Goal: Information Seeking & Learning: Learn about a topic

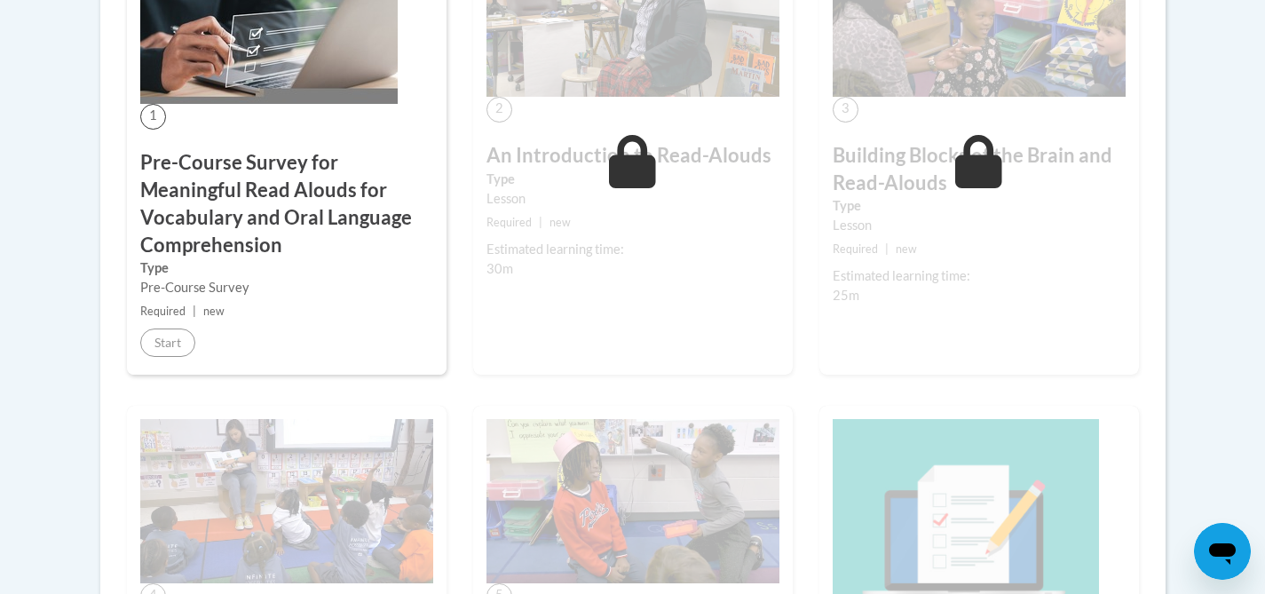
scroll to position [663, 0]
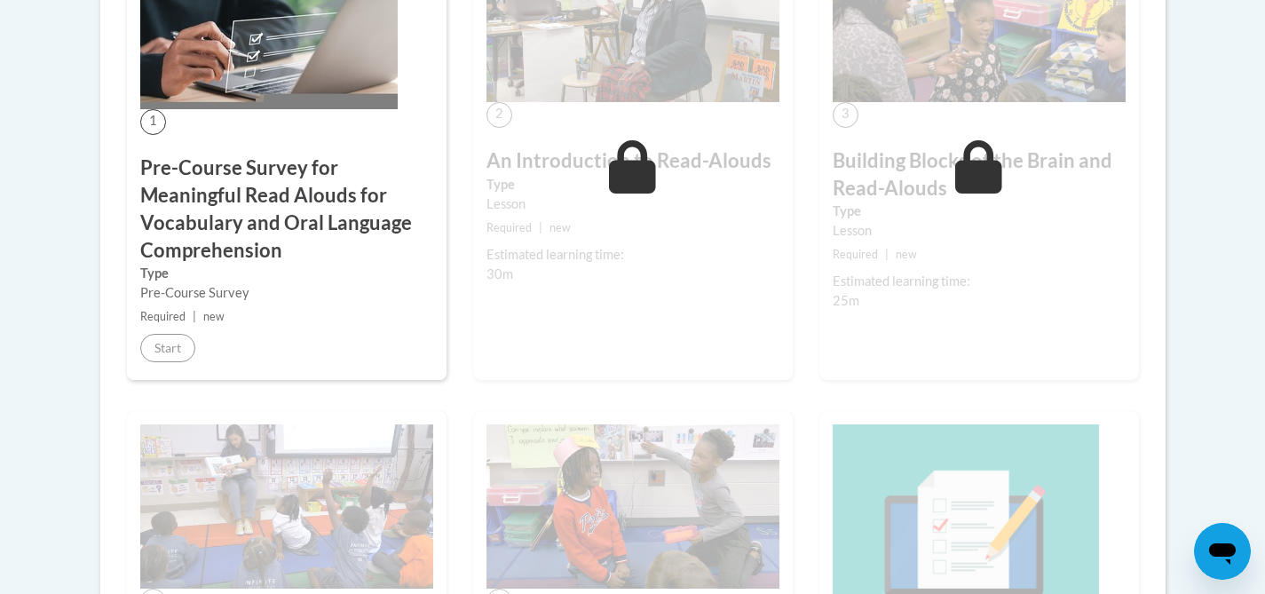
click at [231, 227] on h3 "Pre-Course Survey for Meaningful Read Alouds for Vocabulary and Oral Language C…" at bounding box center [286, 208] width 293 height 109
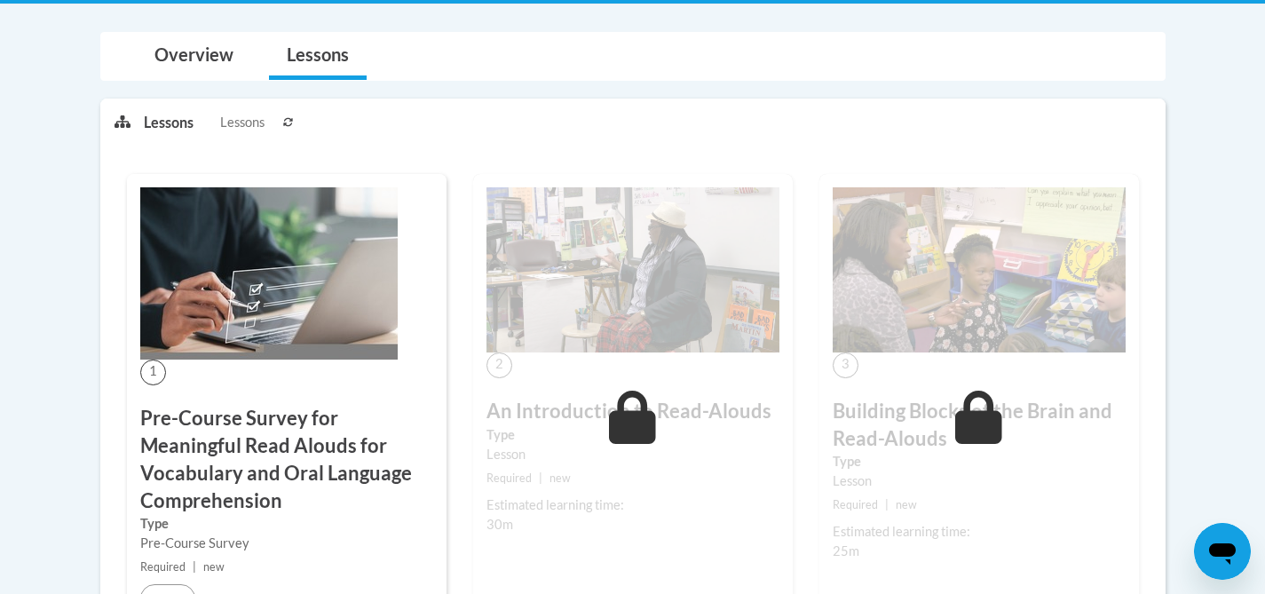
scroll to position [376, 0]
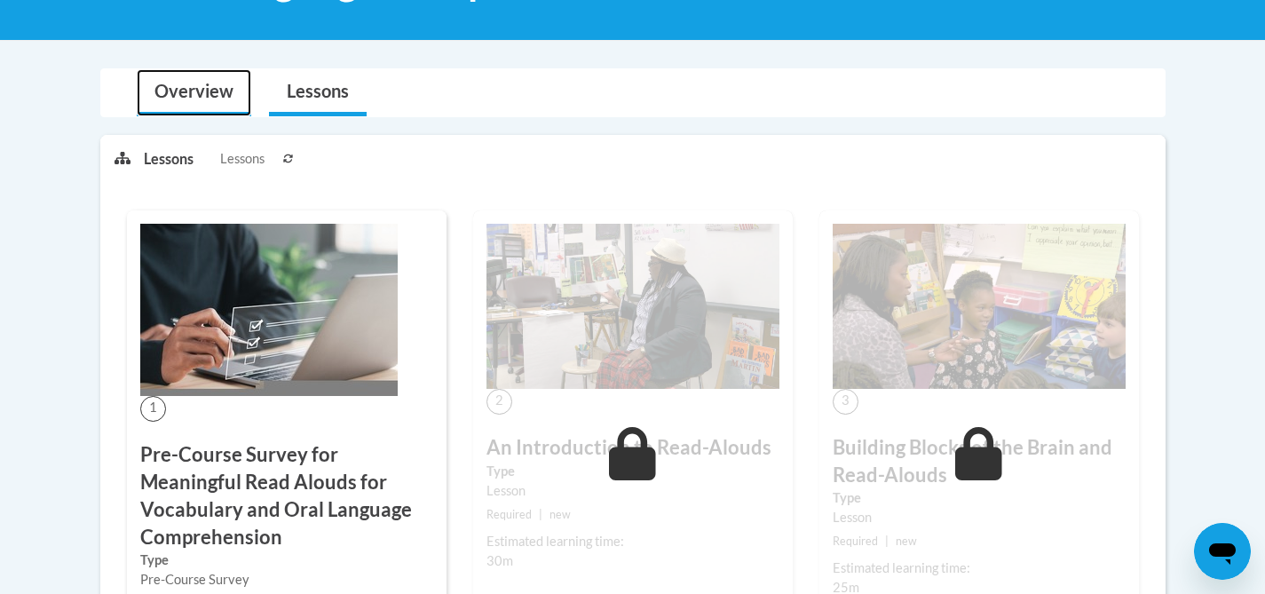
click at [186, 80] on link "Overview" at bounding box center [194, 92] width 115 height 47
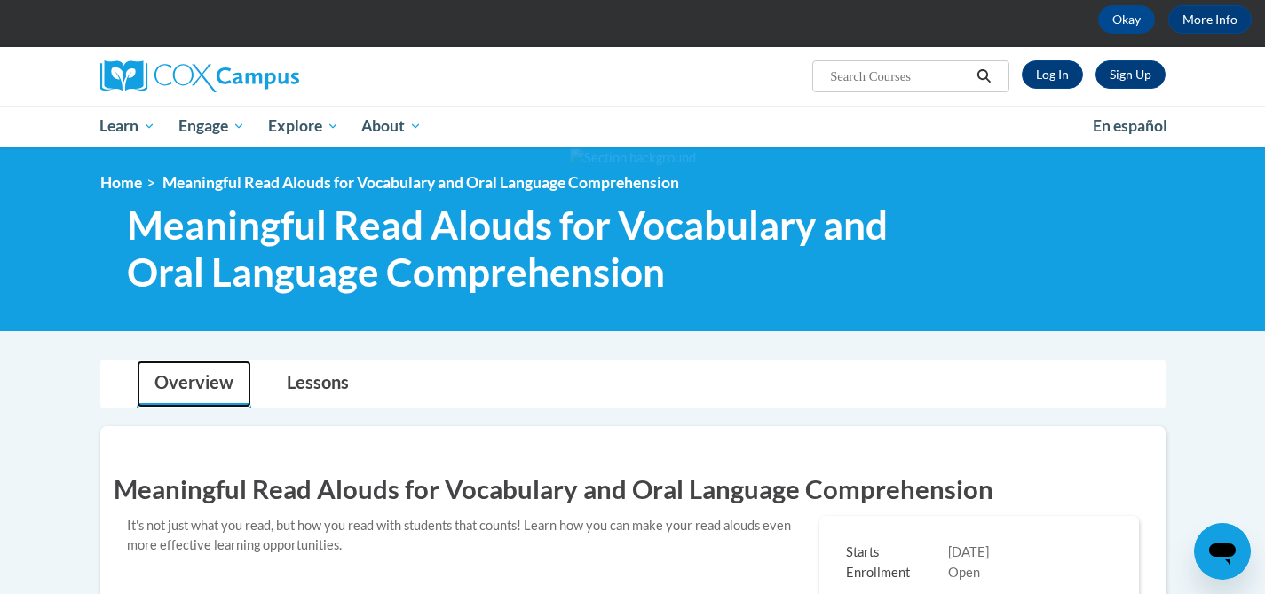
scroll to position [0, 0]
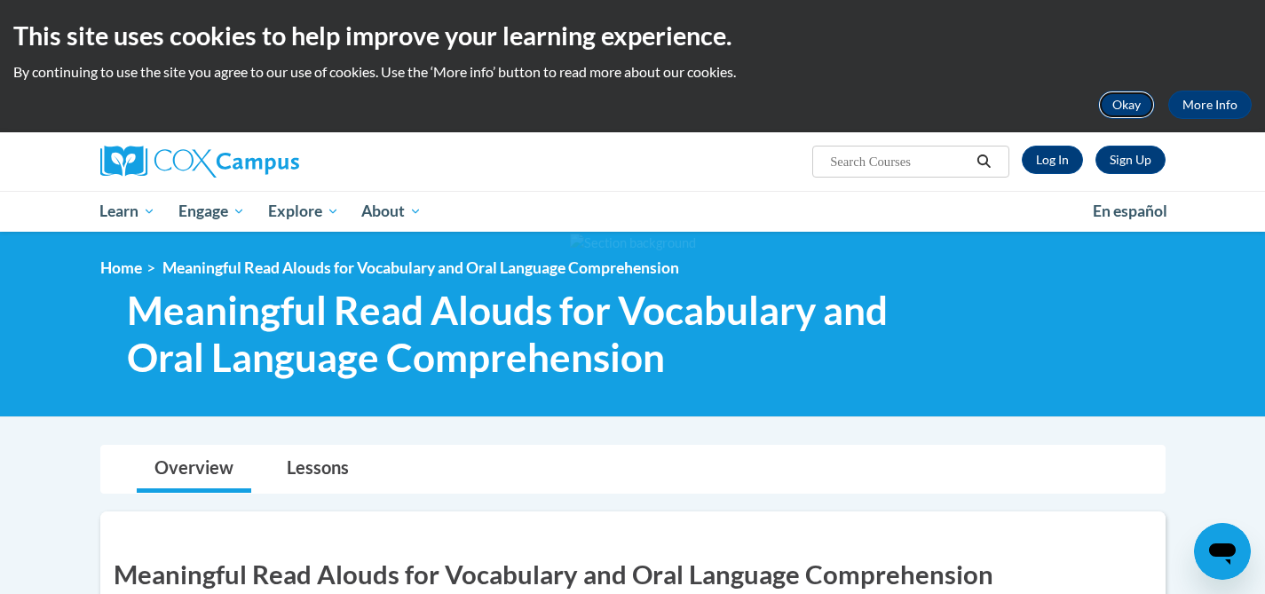
click at [1141, 105] on button "Okay" at bounding box center [1126, 105] width 57 height 28
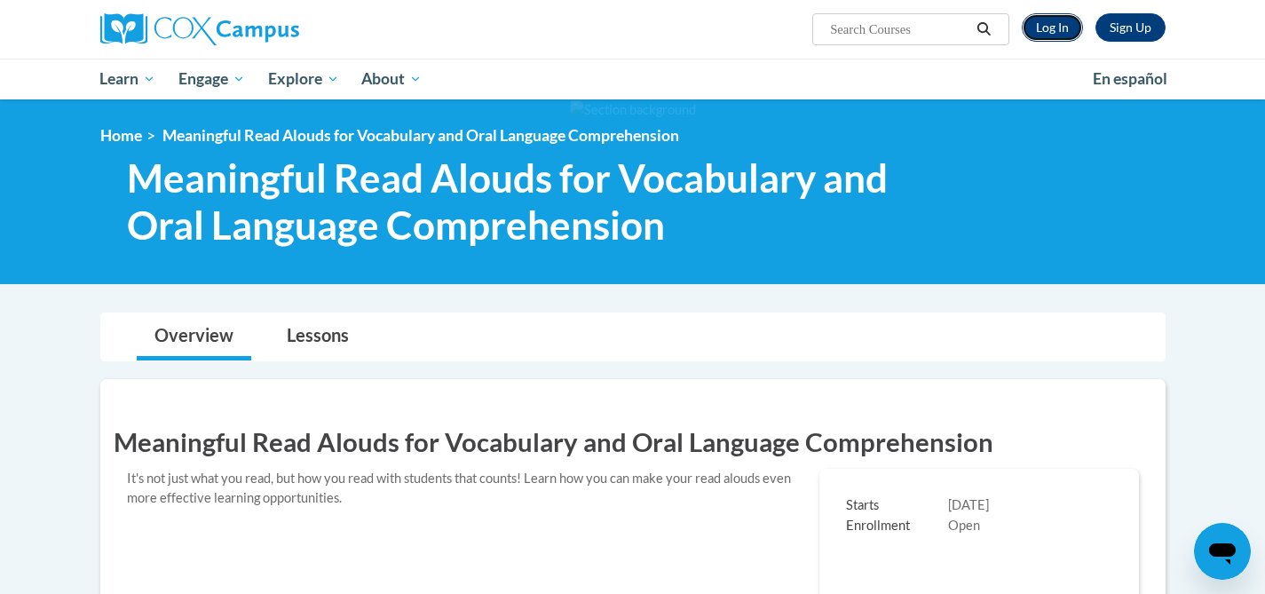
click at [1054, 28] on link "Log In" at bounding box center [1052, 27] width 61 height 28
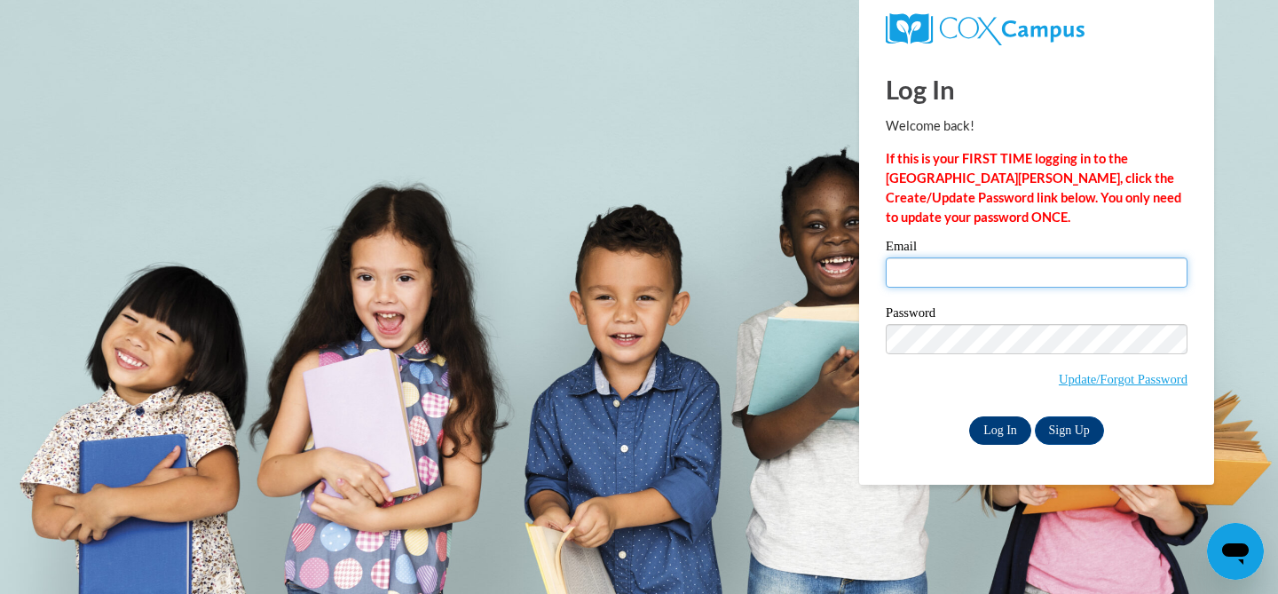
type input "[EMAIL_ADDRESS][DOMAIN_NAME]"
click at [1009, 439] on input "Log In" at bounding box center [1000, 430] width 62 height 28
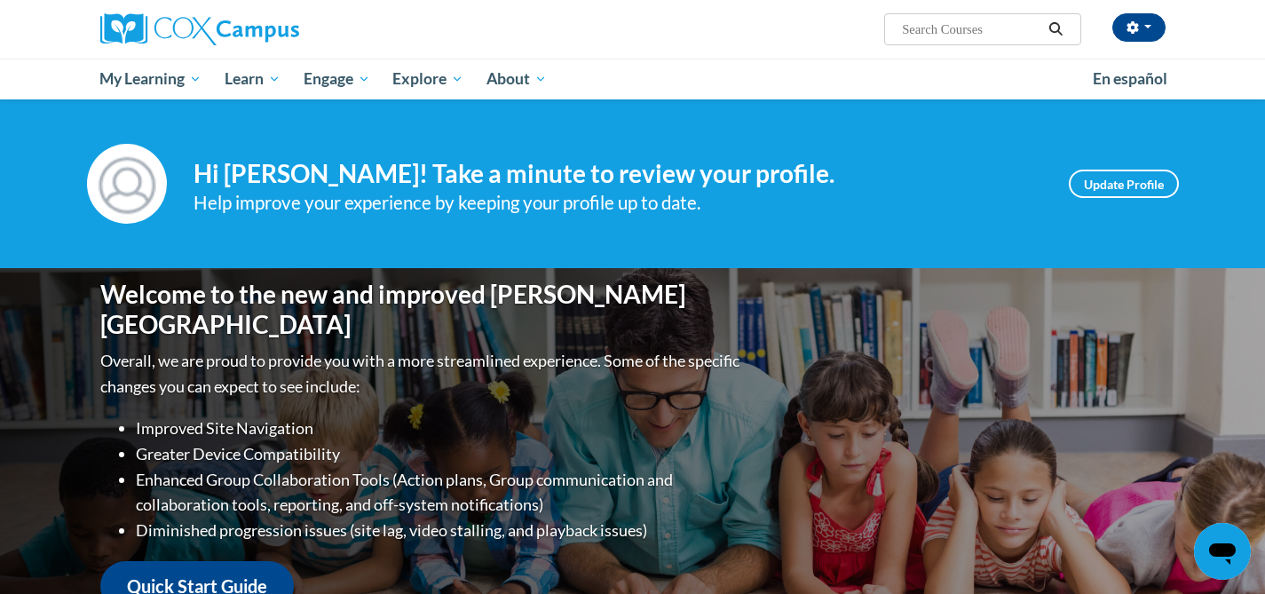
scroll to position [12, 0]
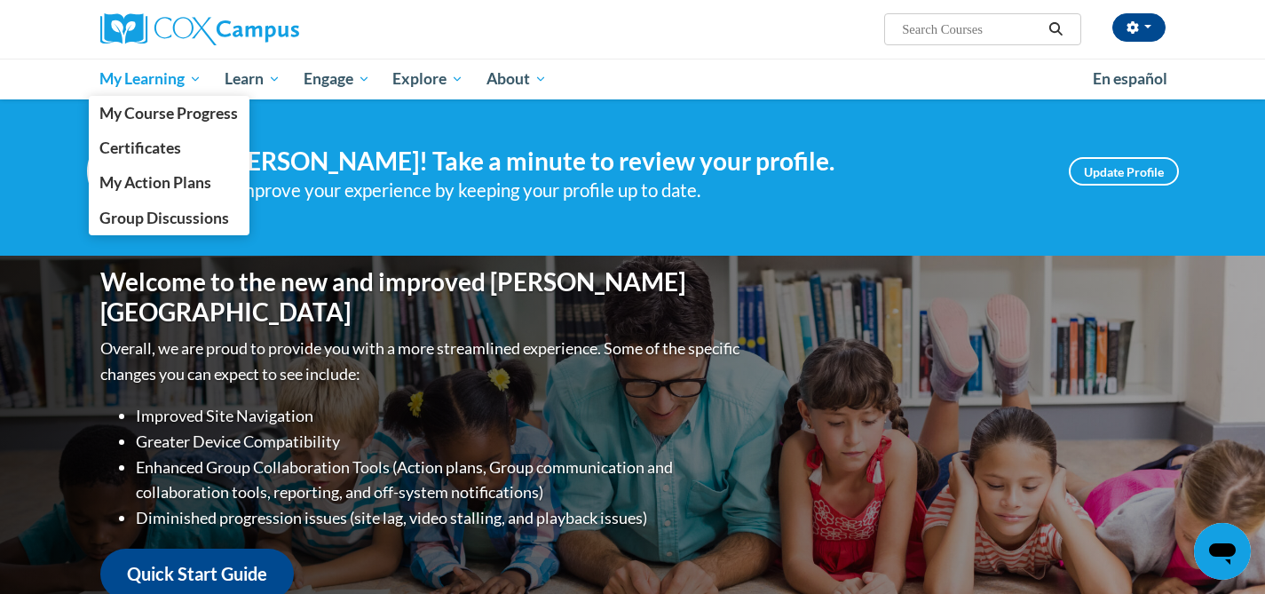
click at [171, 82] on span "My Learning" at bounding box center [150, 78] width 102 height 21
click at [170, 109] on span "My Course Progress" at bounding box center [168, 113] width 138 height 19
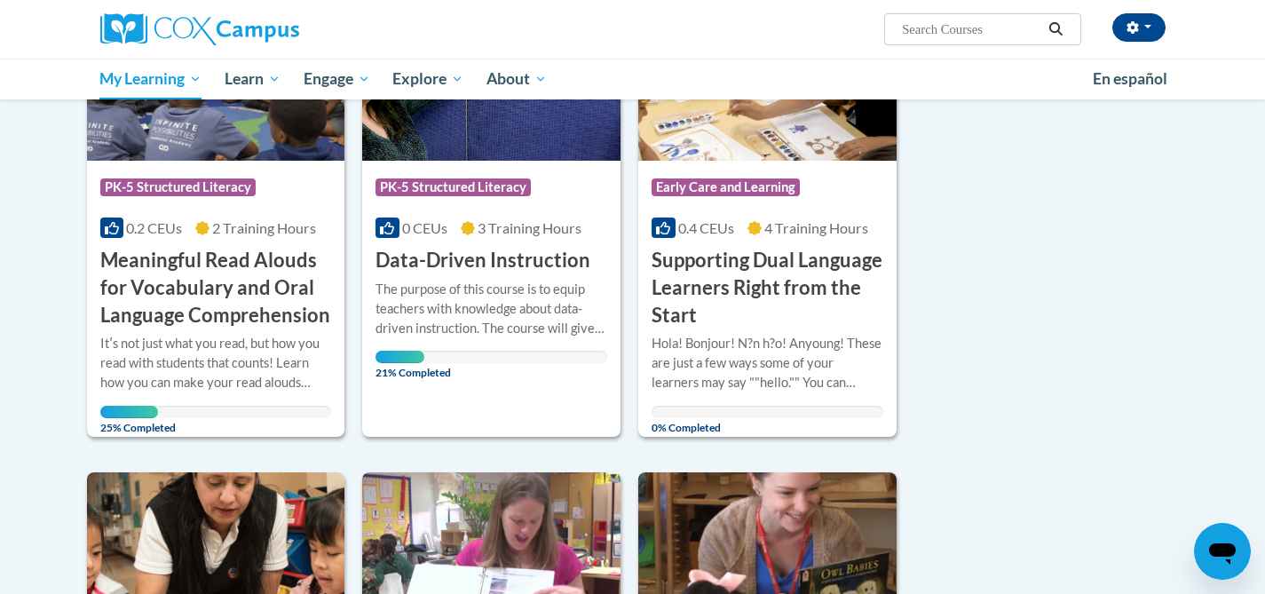
scroll to position [343, 0]
click at [177, 145] on img at bounding box center [216, 70] width 258 height 181
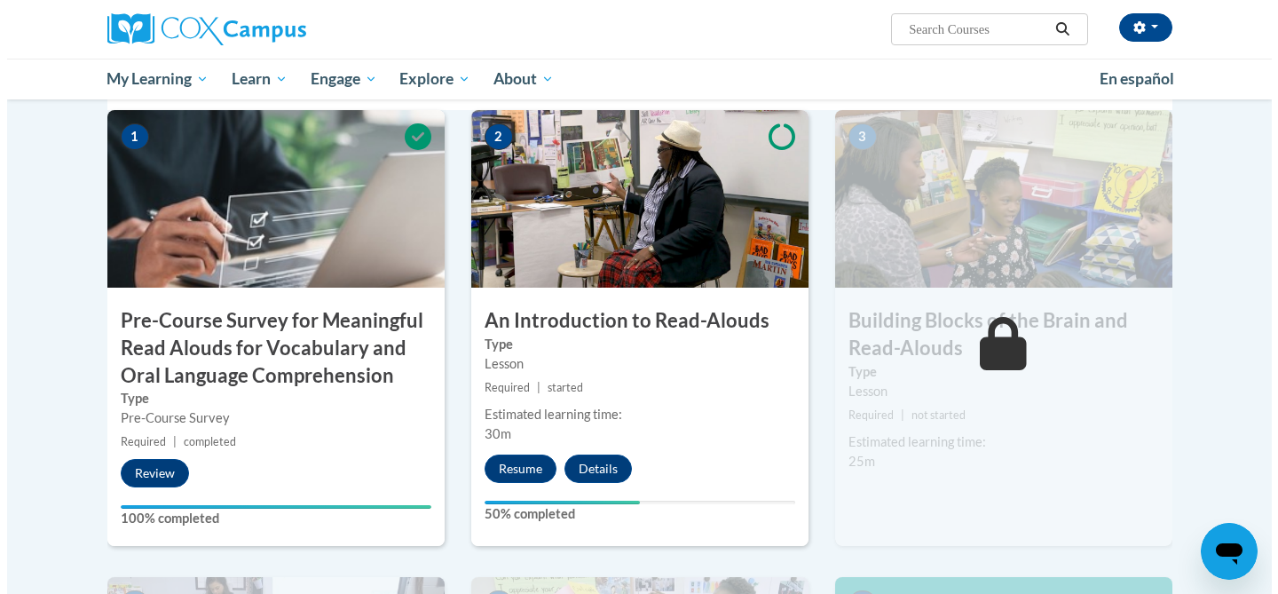
scroll to position [440, 0]
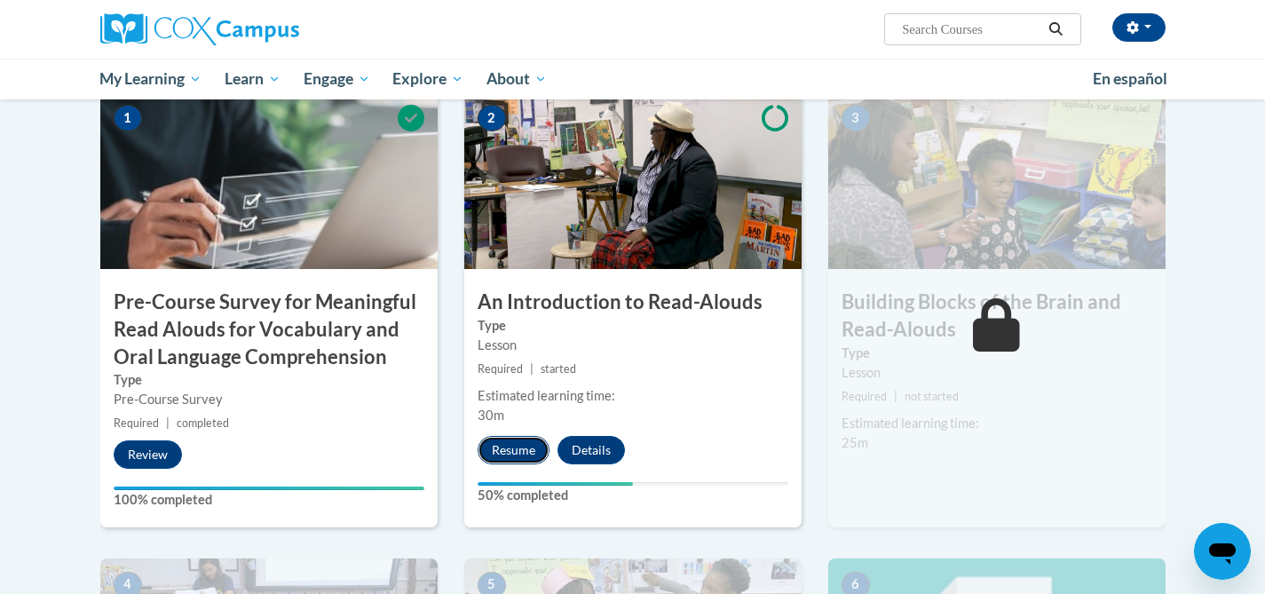
click at [521, 454] on button "Resume" at bounding box center [514, 450] width 72 height 28
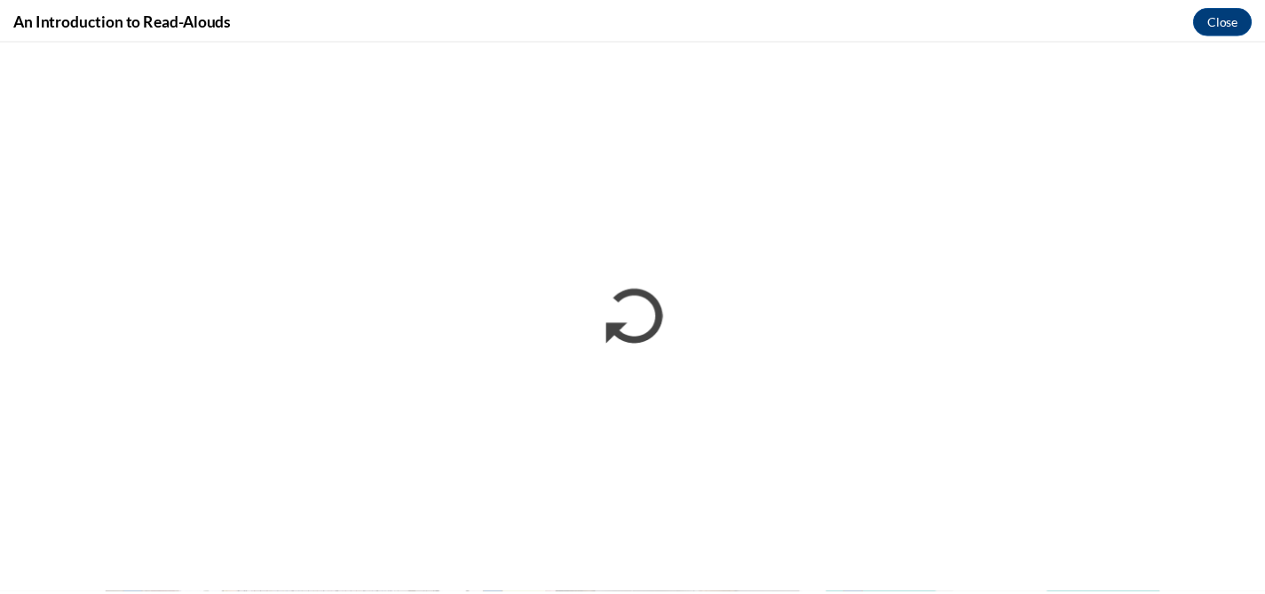
scroll to position [0, 0]
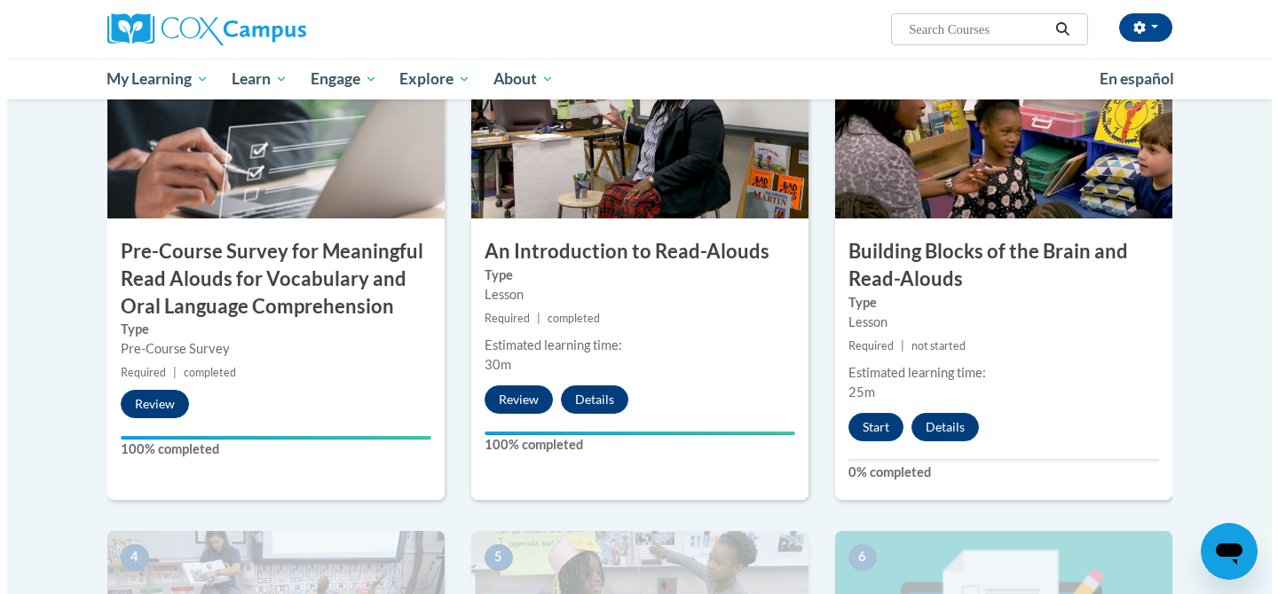
scroll to position [492, 0]
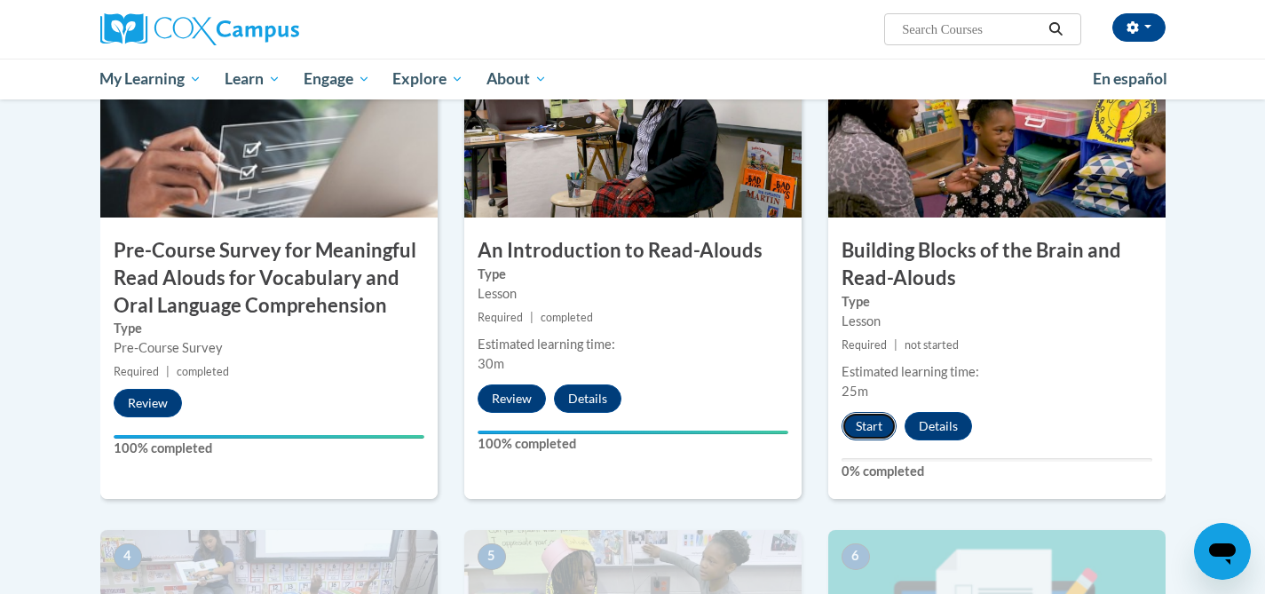
click at [864, 434] on button "Start" at bounding box center [868, 426] width 55 height 28
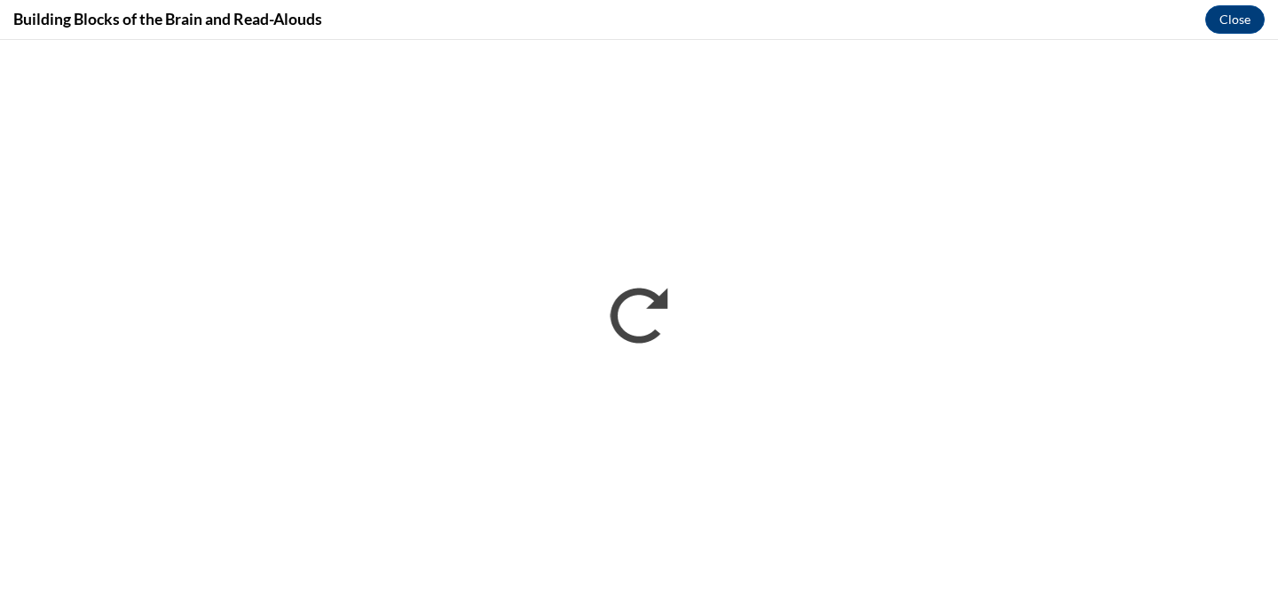
scroll to position [0, 0]
